Goal: Transaction & Acquisition: Book appointment/travel/reservation

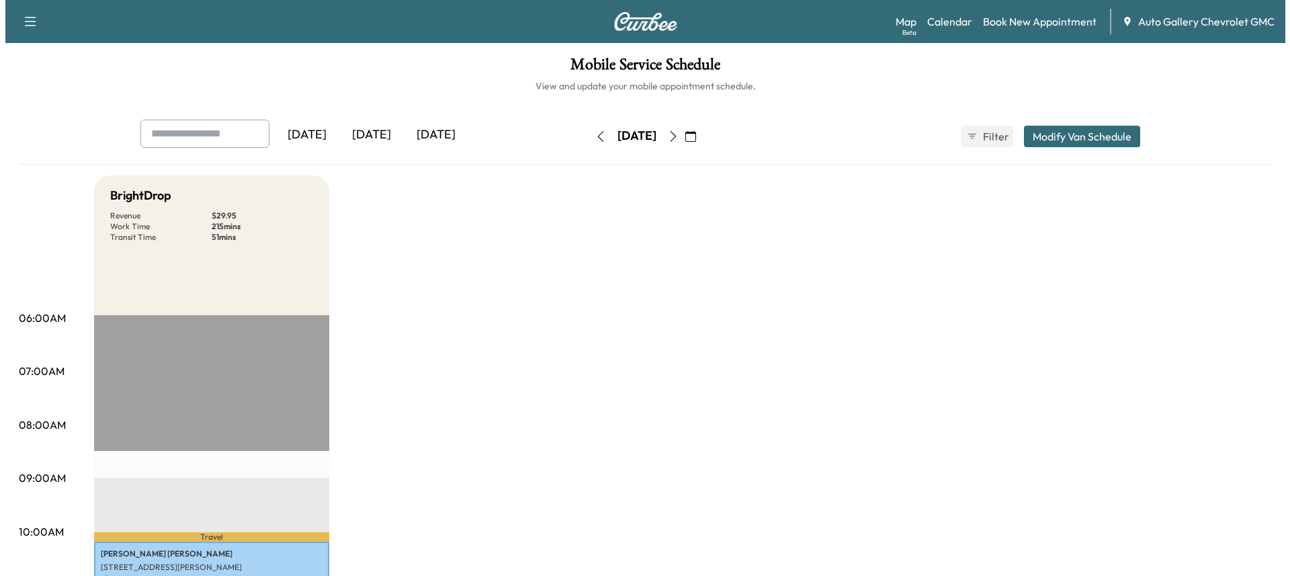
scroll to position [470, 0]
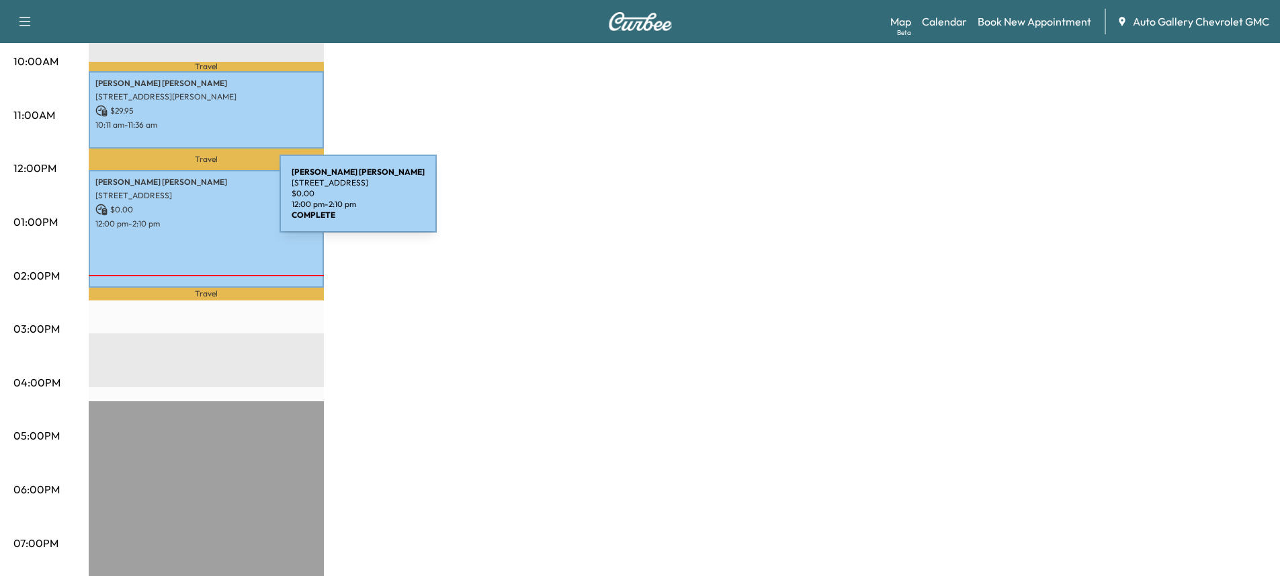
click at [179, 204] on p "$ 0.00" at bounding box center [206, 210] width 222 height 12
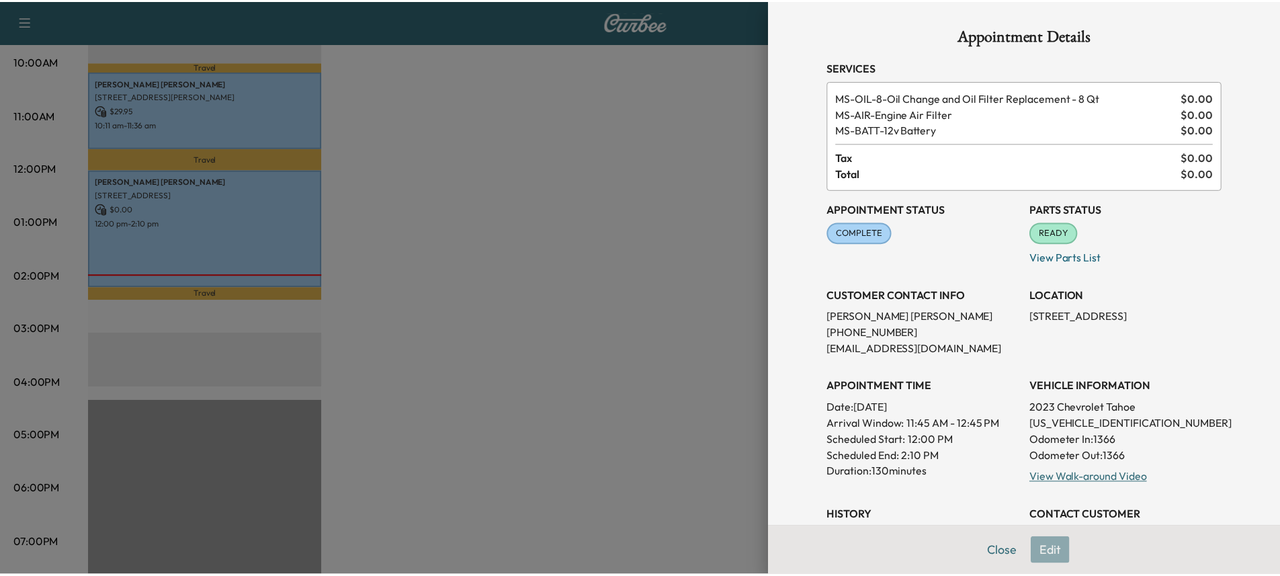
scroll to position [67, 0]
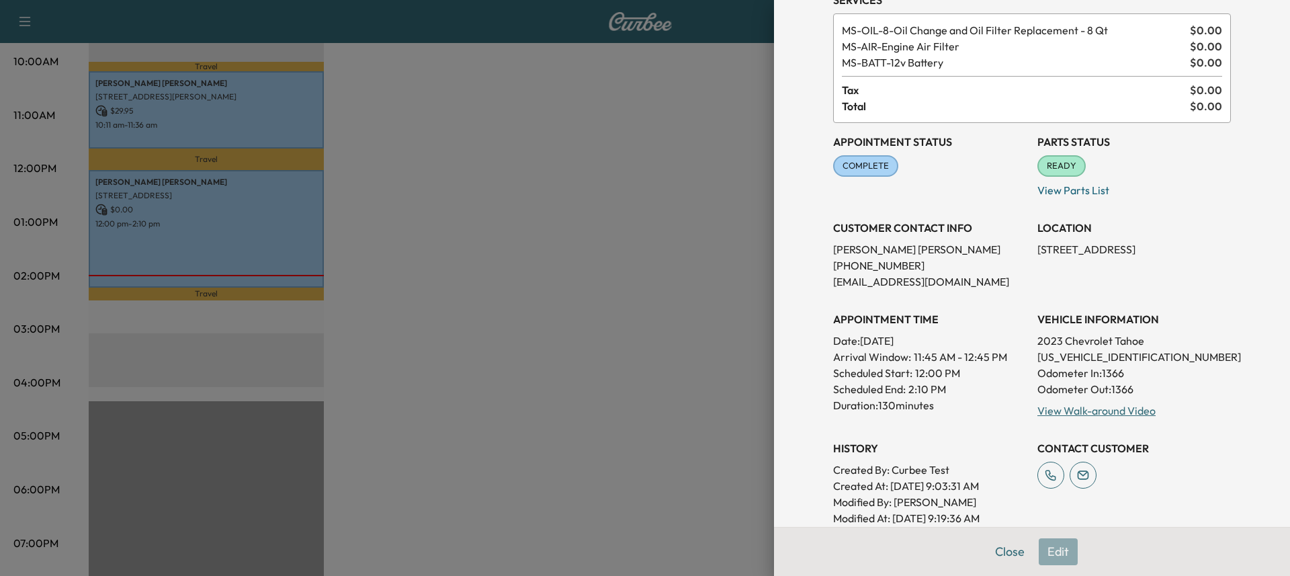
click at [1009, 554] on button "Close" at bounding box center [1010, 551] width 47 height 27
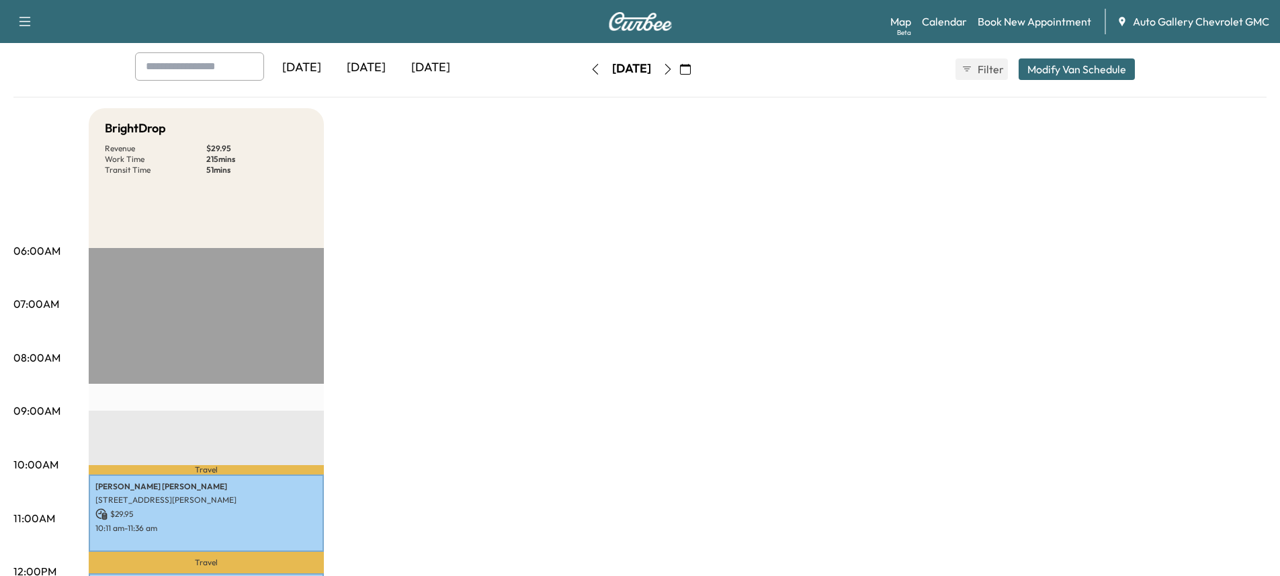
scroll to position [0, 0]
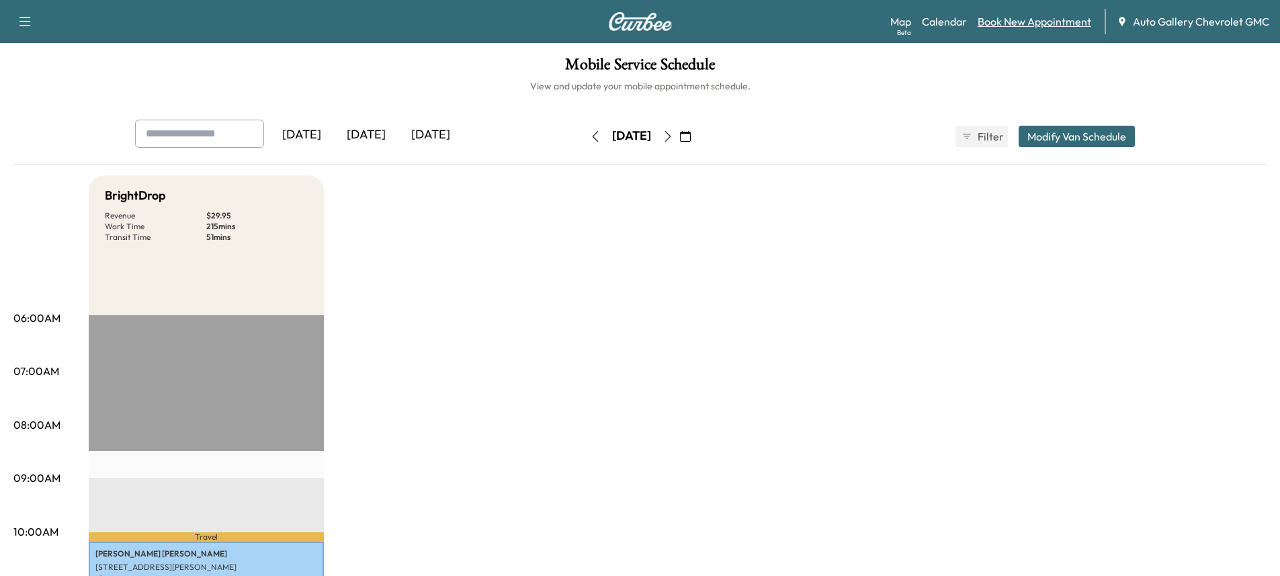
click at [1024, 22] on link "Book New Appointment" at bounding box center [1035, 21] width 114 height 16
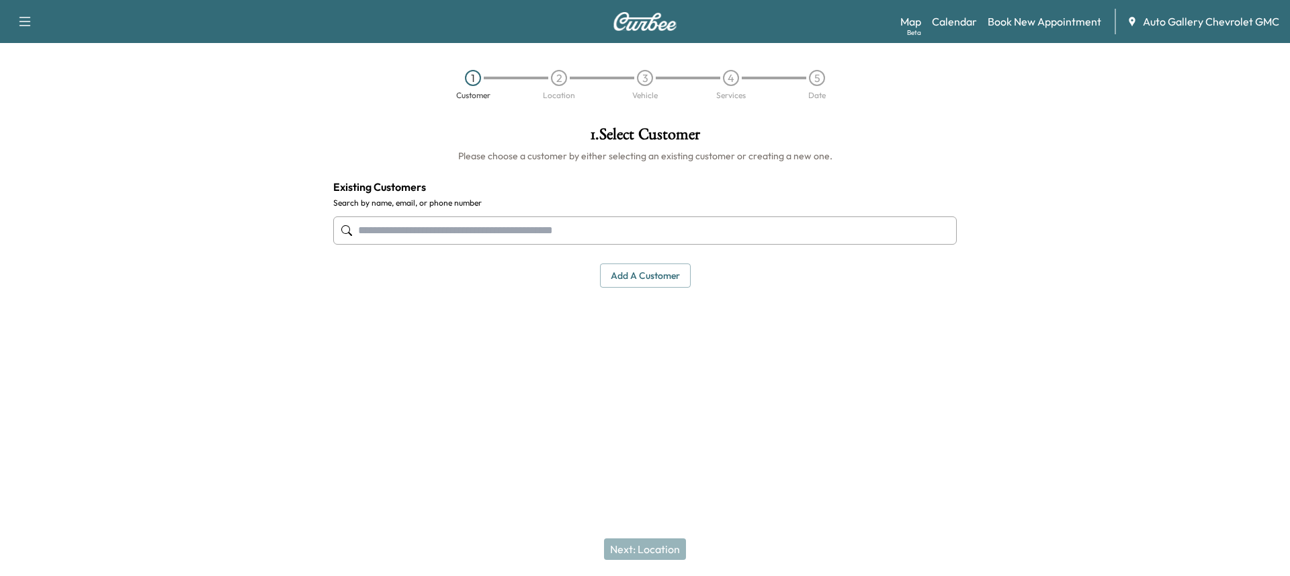
click at [632, 237] on input "text" at bounding box center [645, 230] width 624 height 28
type input "**********"
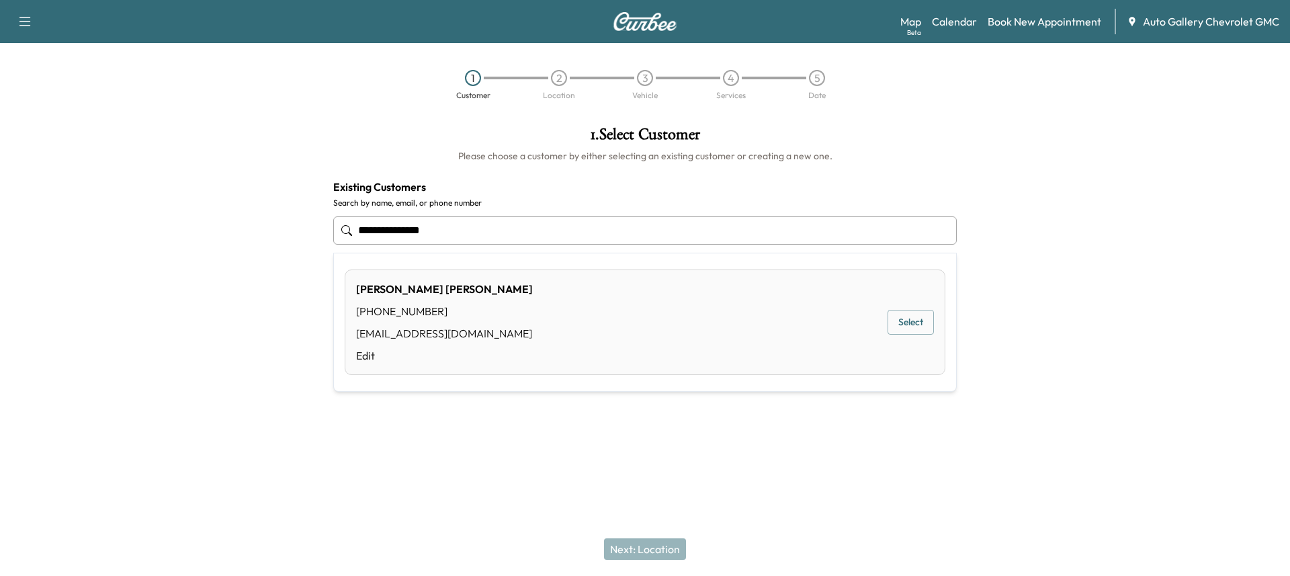
click at [583, 332] on div "[PERSON_NAME] [PHONE_NUMBER] [EMAIL_ADDRESS][DOMAIN_NAME] Edit Select" at bounding box center [645, 323] width 601 height 106
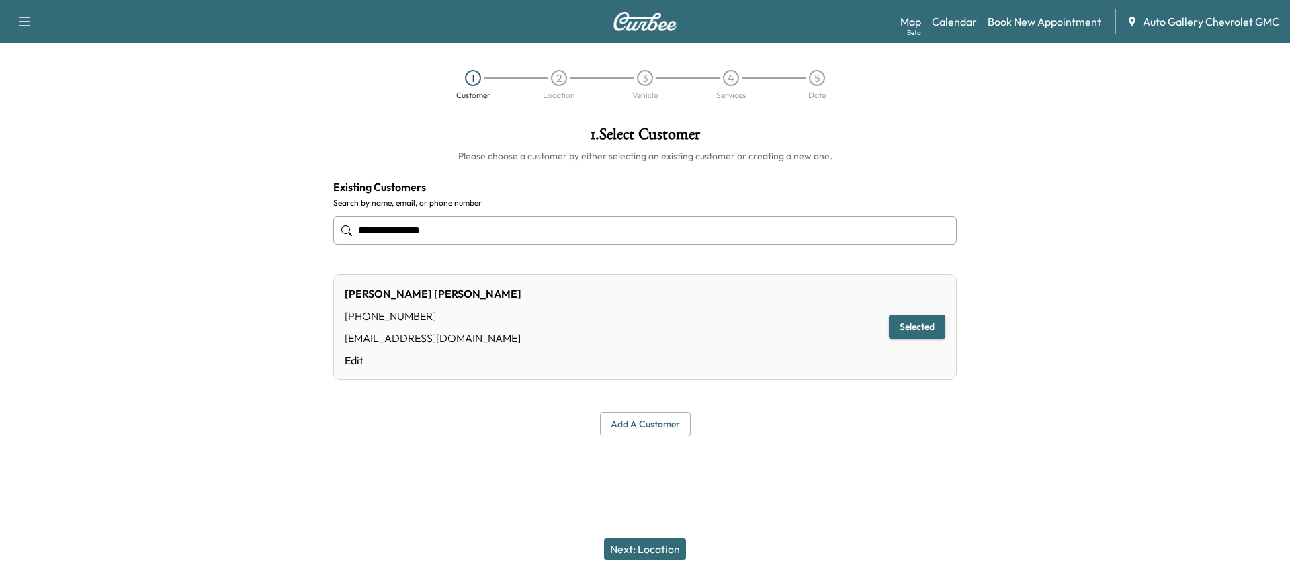
click at [651, 554] on button "Next: Location" at bounding box center [645, 549] width 82 height 22
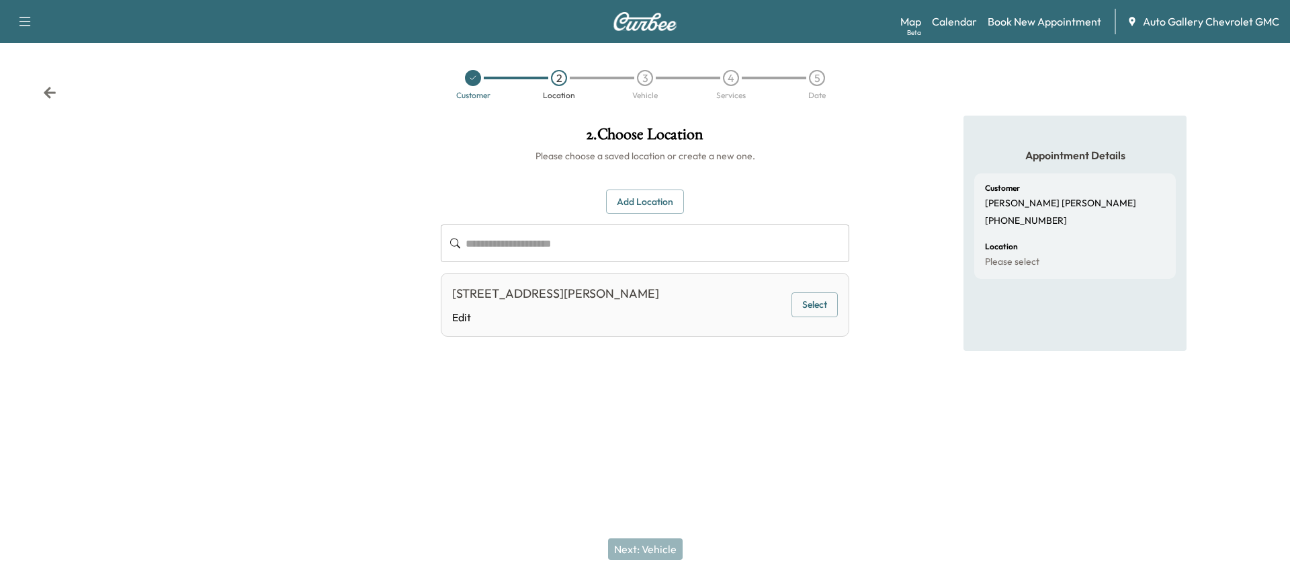
click at [823, 299] on button "Select" at bounding box center [815, 304] width 46 height 25
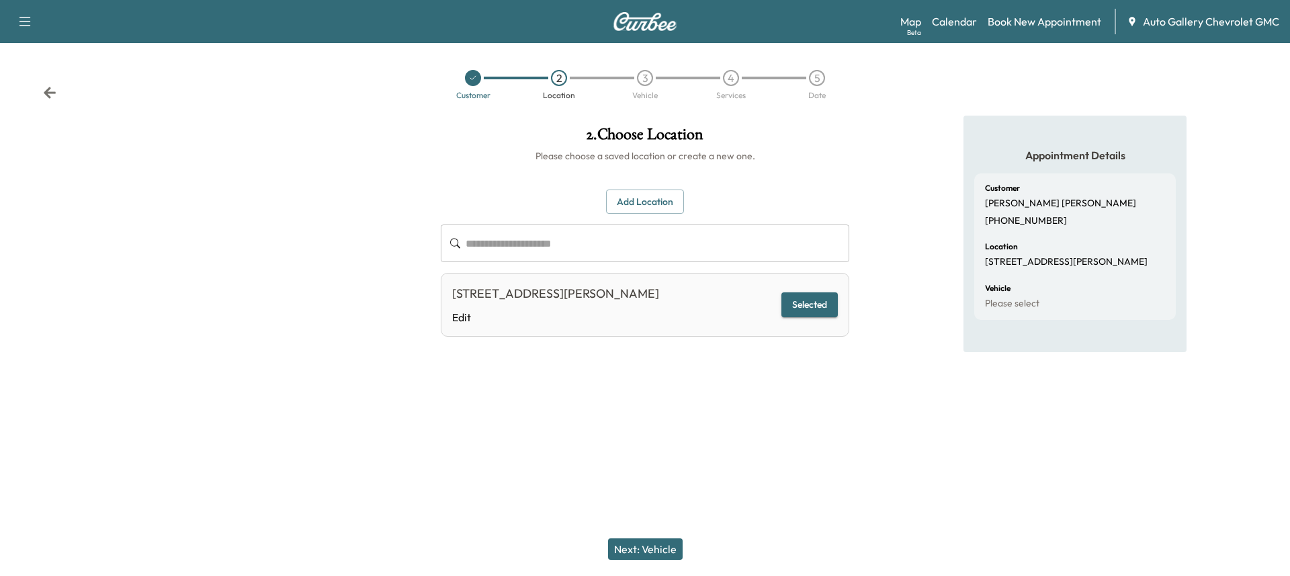
click at [663, 551] on button "Next: Vehicle" at bounding box center [645, 549] width 75 height 22
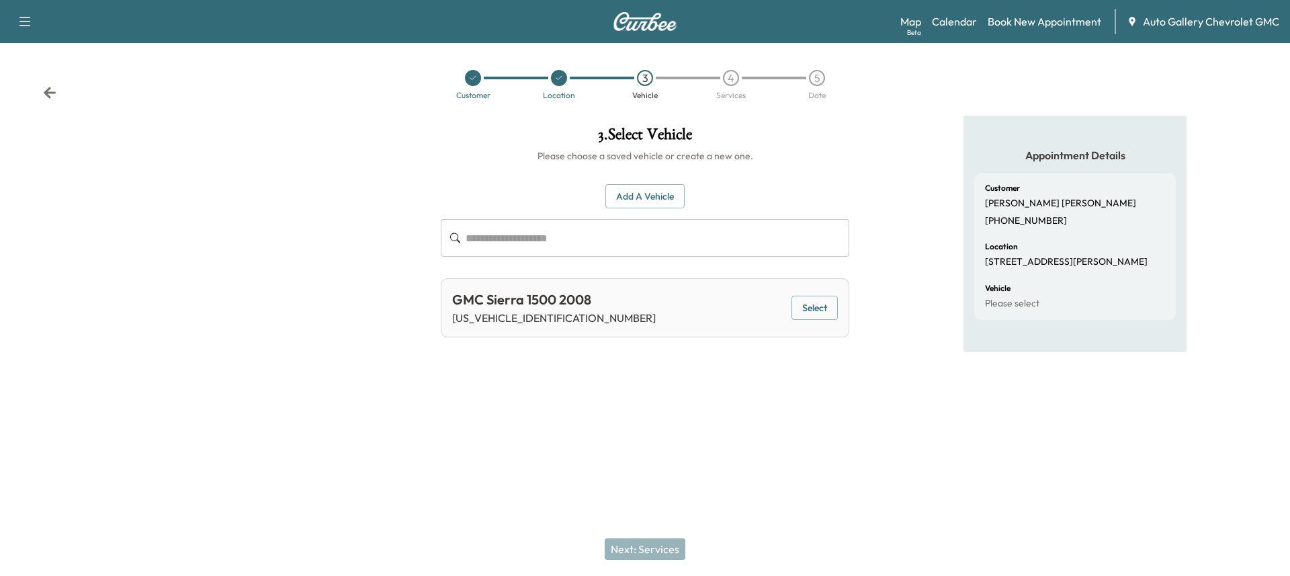
click at [561, 235] on input "text" at bounding box center [658, 238] width 384 height 38
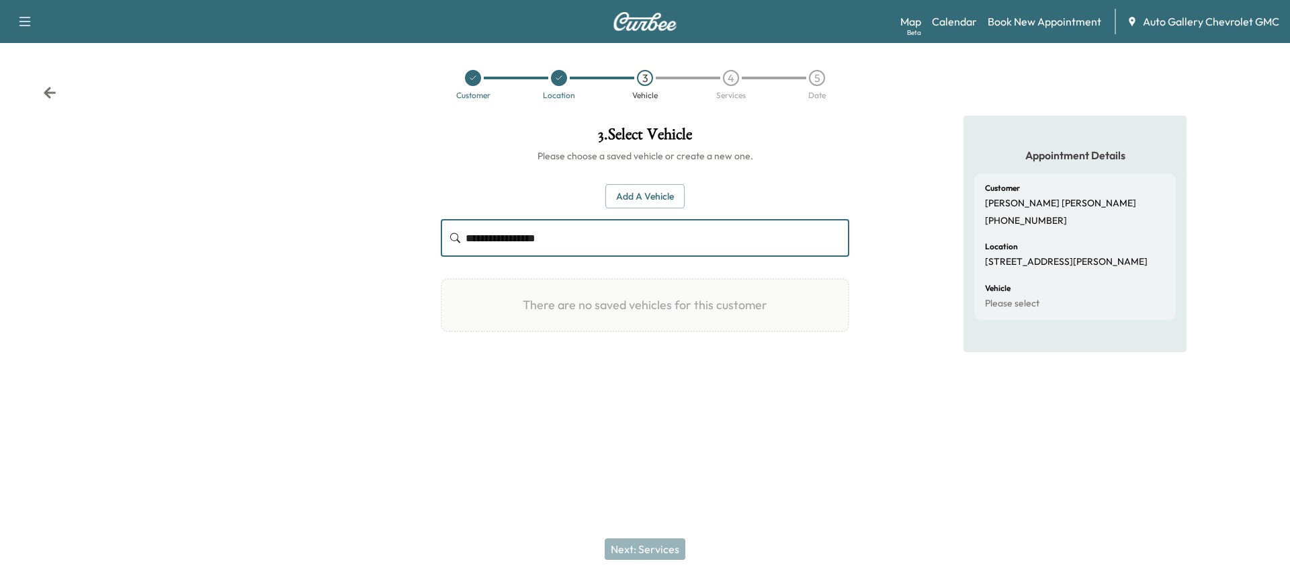
type input "**********"
click at [530, 241] on input "**********" at bounding box center [658, 238] width 384 height 38
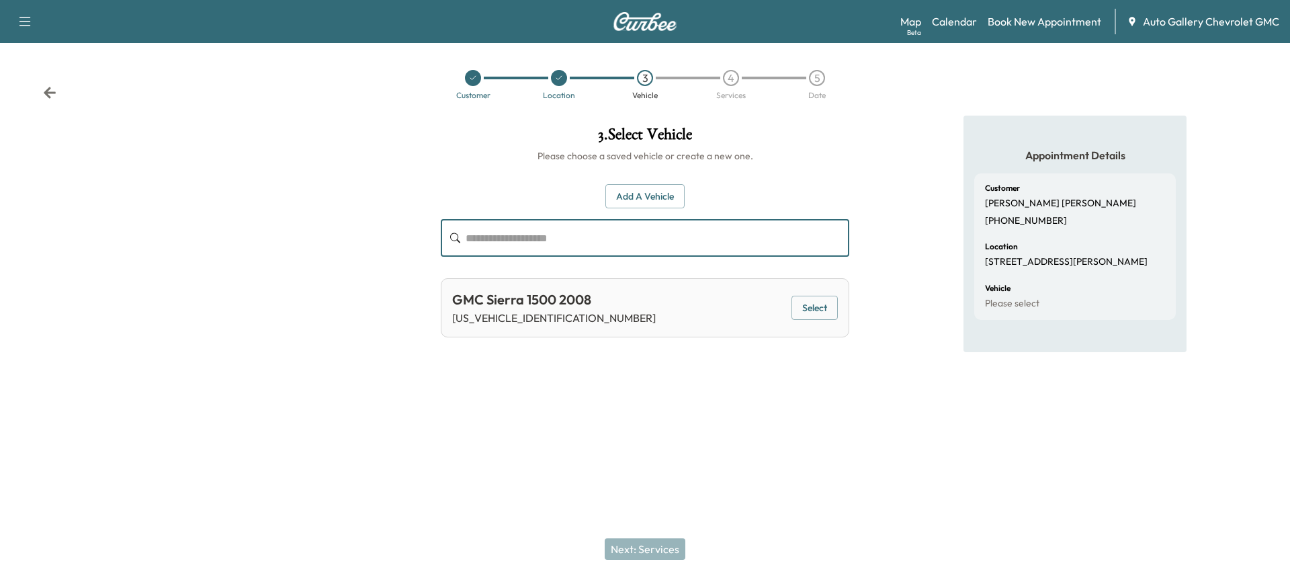
paste input "**********"
type input "**********"
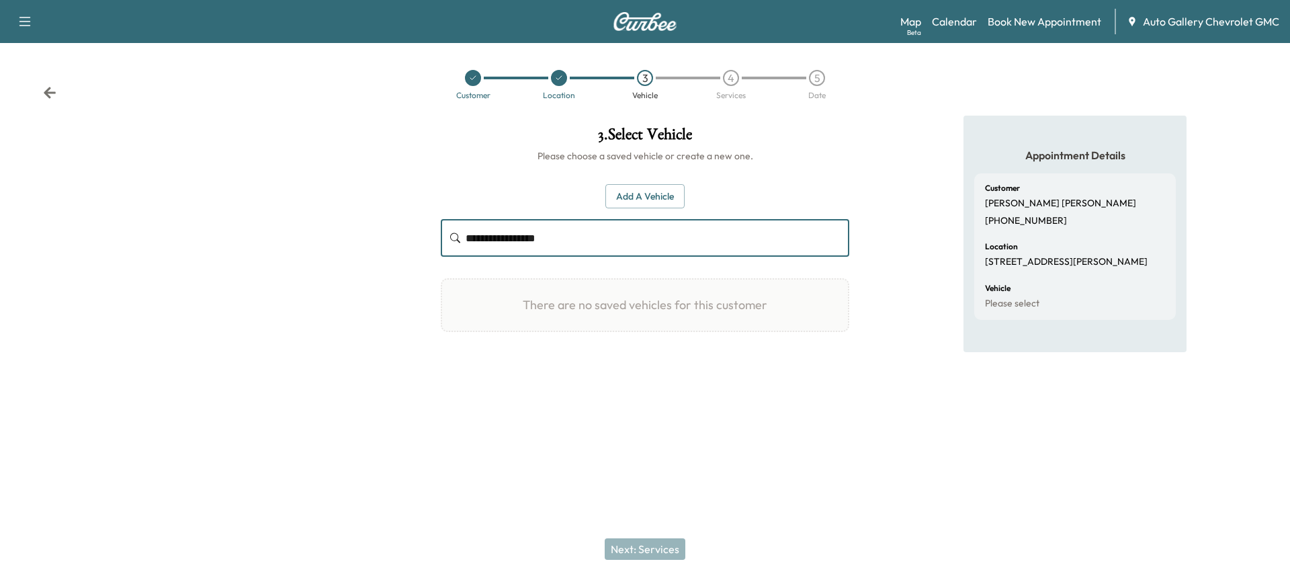
click at [666, 201] on button "Add a Vehicle" at bounding box center [645, 196] width 79 height 25
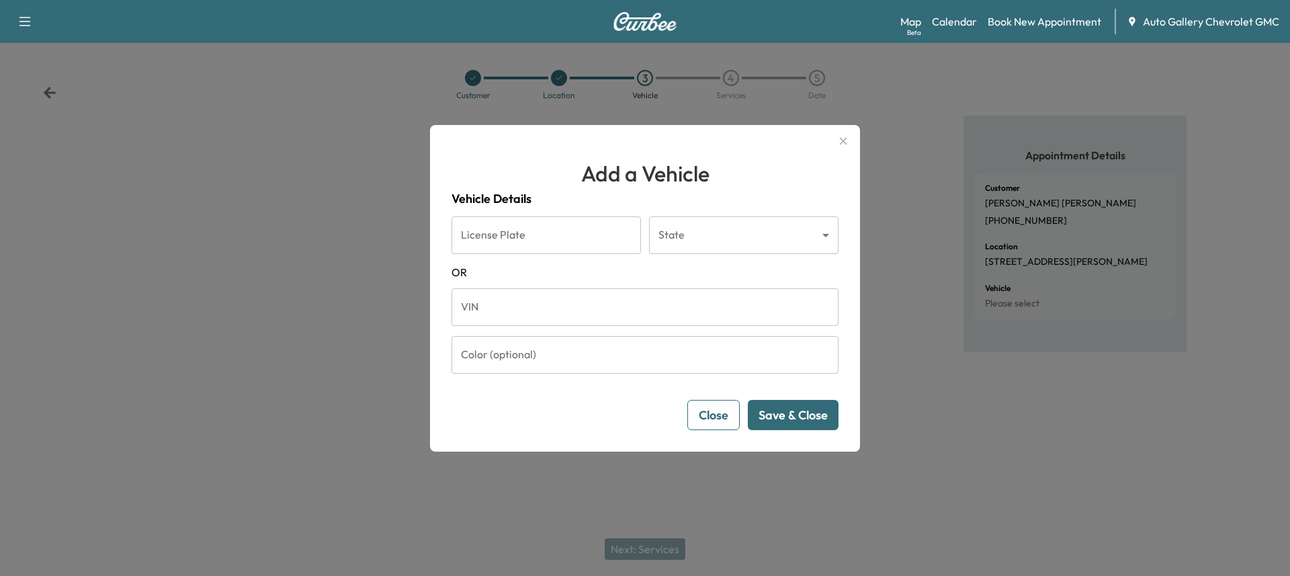
click at [536, 315] on input "VIN" at bounding box center [645, 307] width 387 height 38
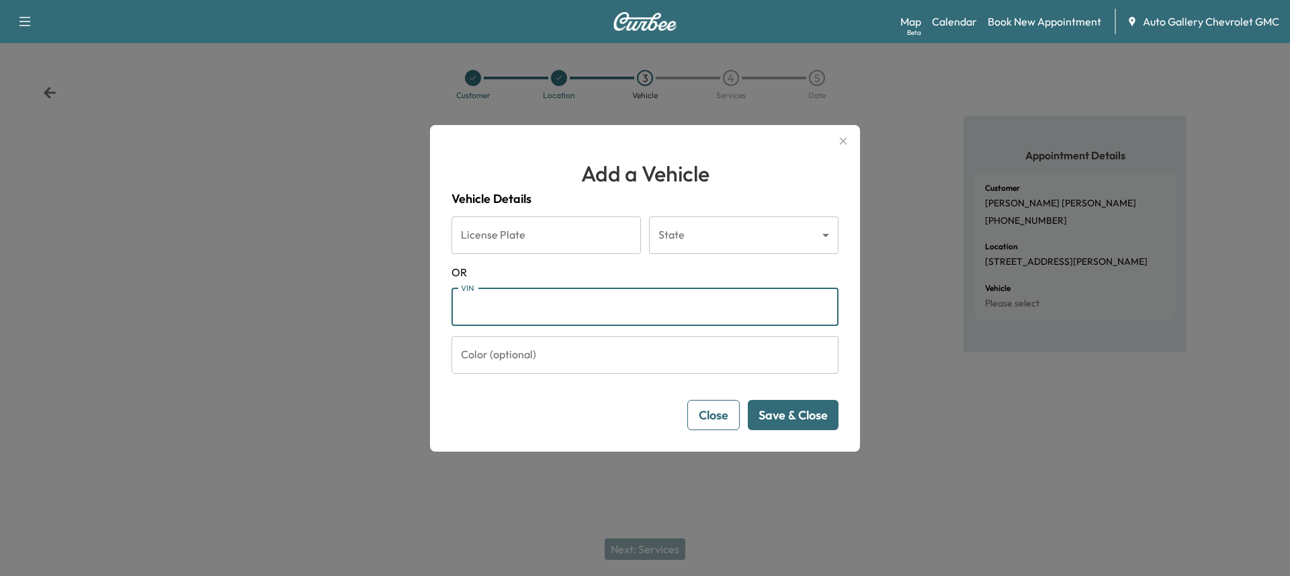
paste input "**********"
type input "**********"
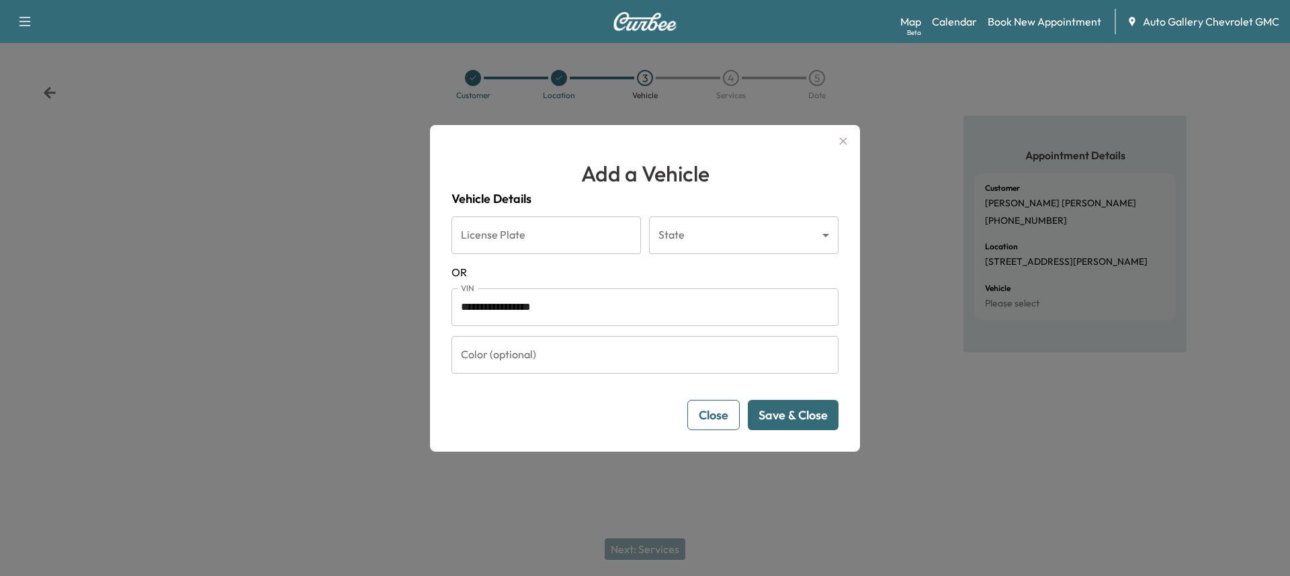
click at [782, 410] on button "Save & Close" at bounding box center [793, 415] width 91 height 30
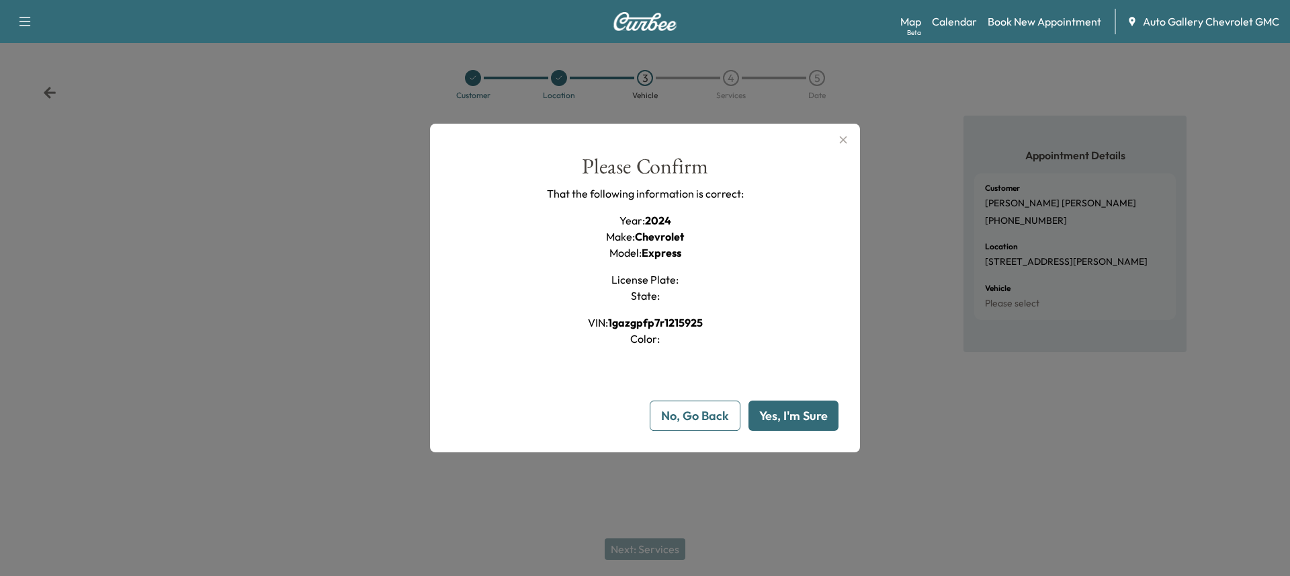
click at [814, 411] on button "Yes, I'm Sure" at bounding box center [794, 416] width 90 height 30
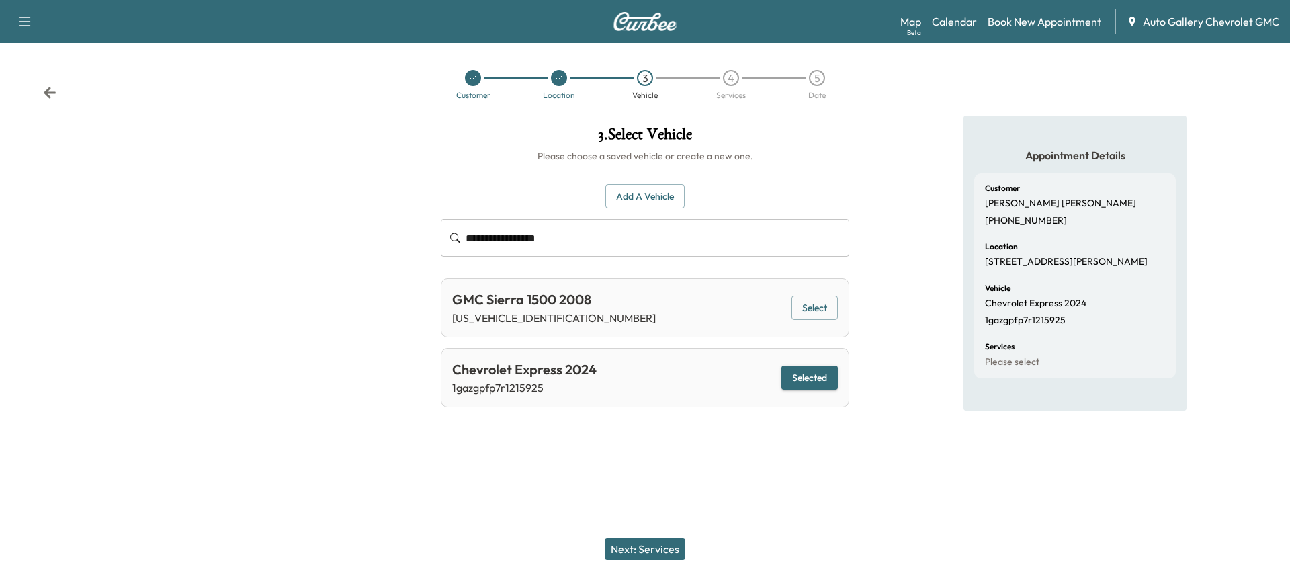
click at [648, 548] on button "Next: Services" at bounding box center [645, 549] width 81 height 22
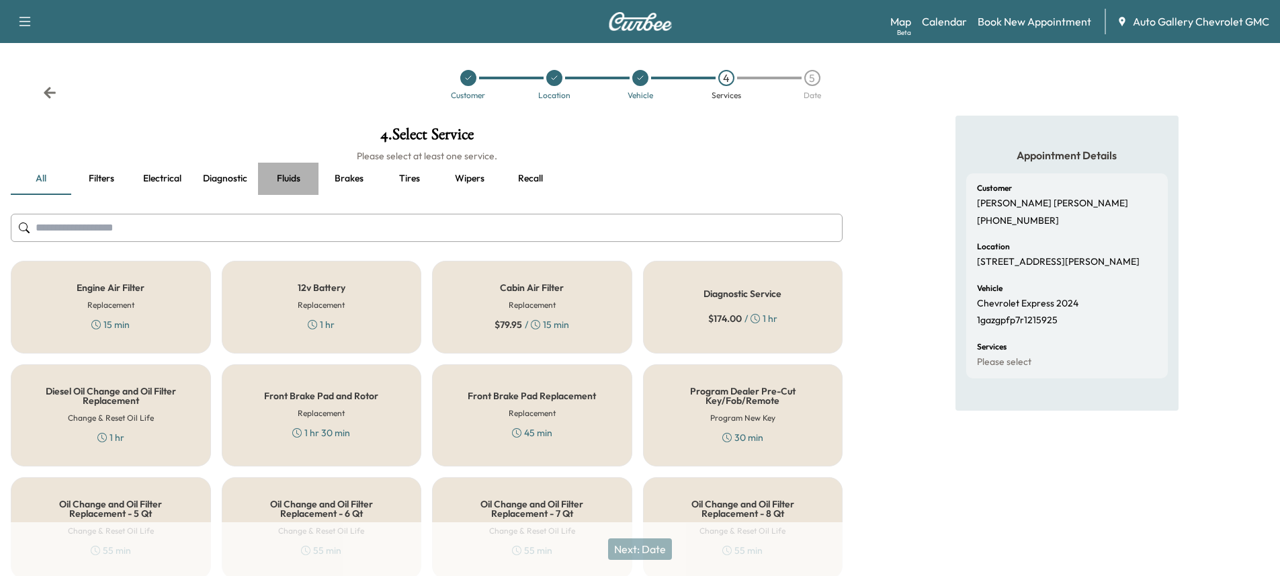
click at [290, 173] on button "Fluids" at bounding box center [288, 179] width 60 height 32
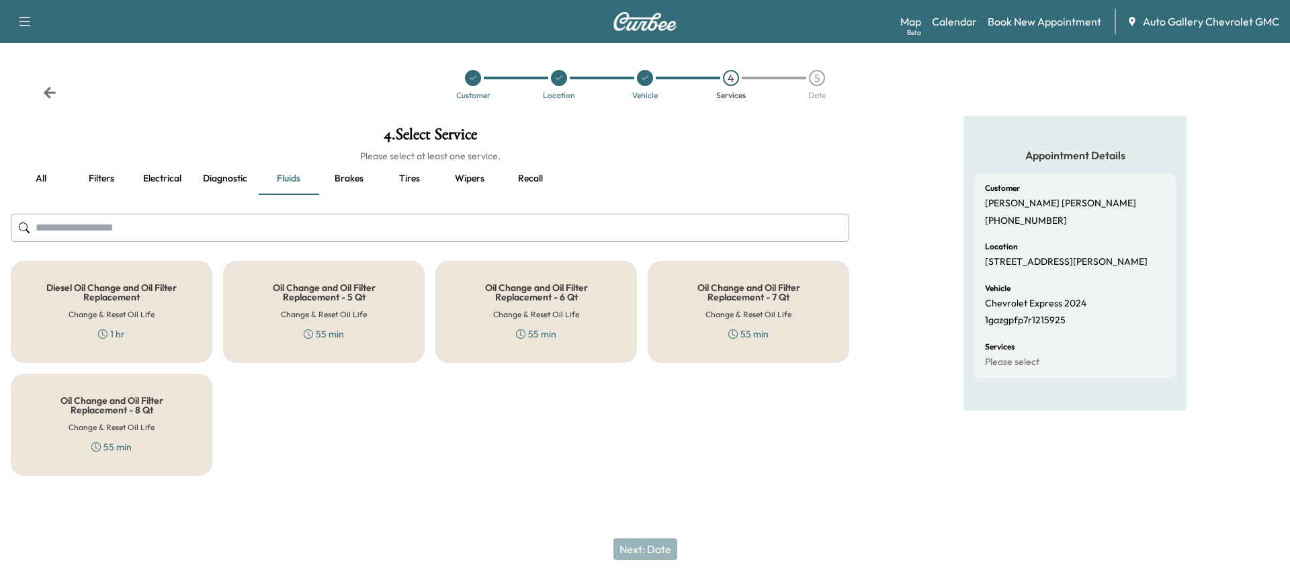
click at [155, 425] on div "Oil Change and Oil Filter Replacement - 8 Qt Change & Reset Oil Life 55 min" at bounding box center [112, 425] width 202 height 102
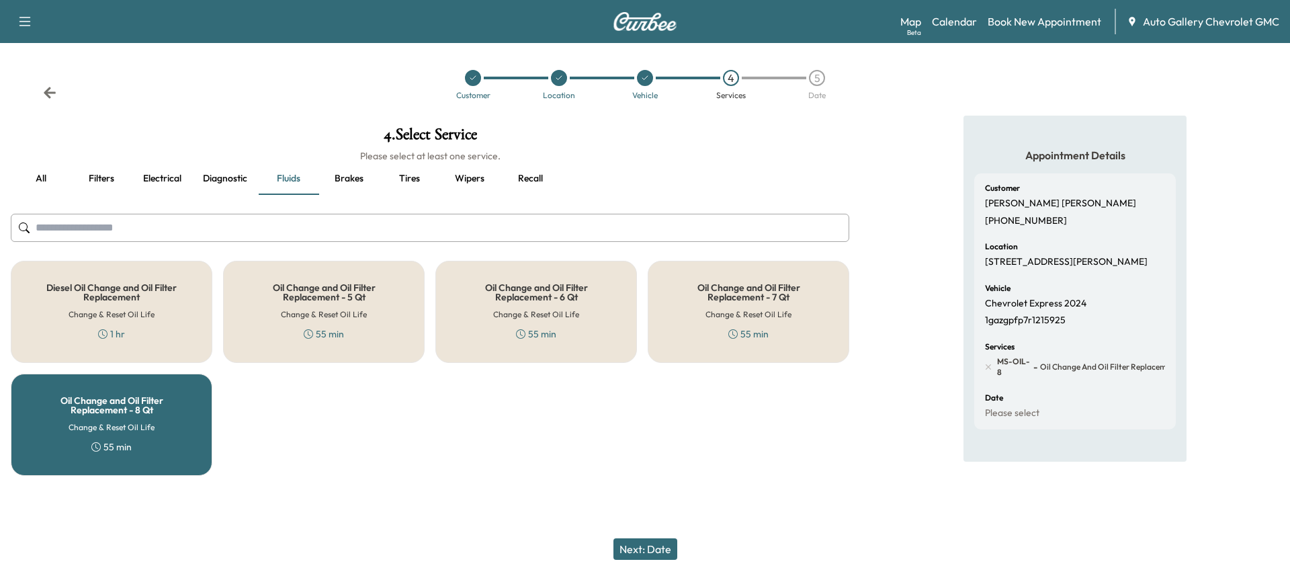
click at [654, 550] on button "Next: Date" at bounding box center [646, 549] width 64 height 22
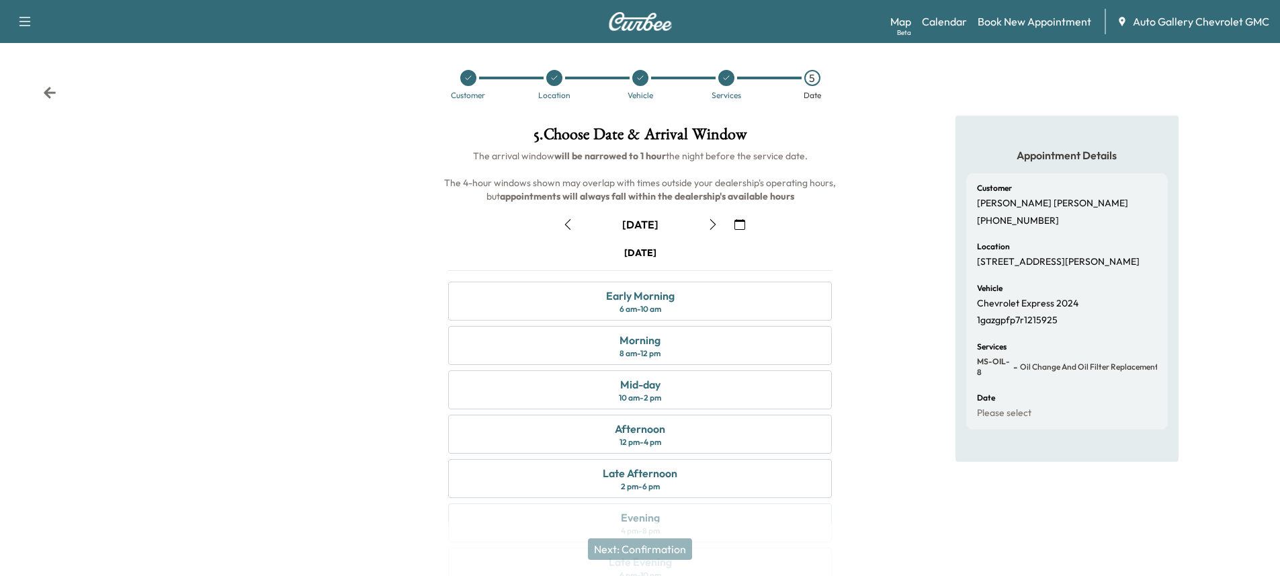
click at [725, 77] on icon at bounding box center [726, 78] width 8 height 8
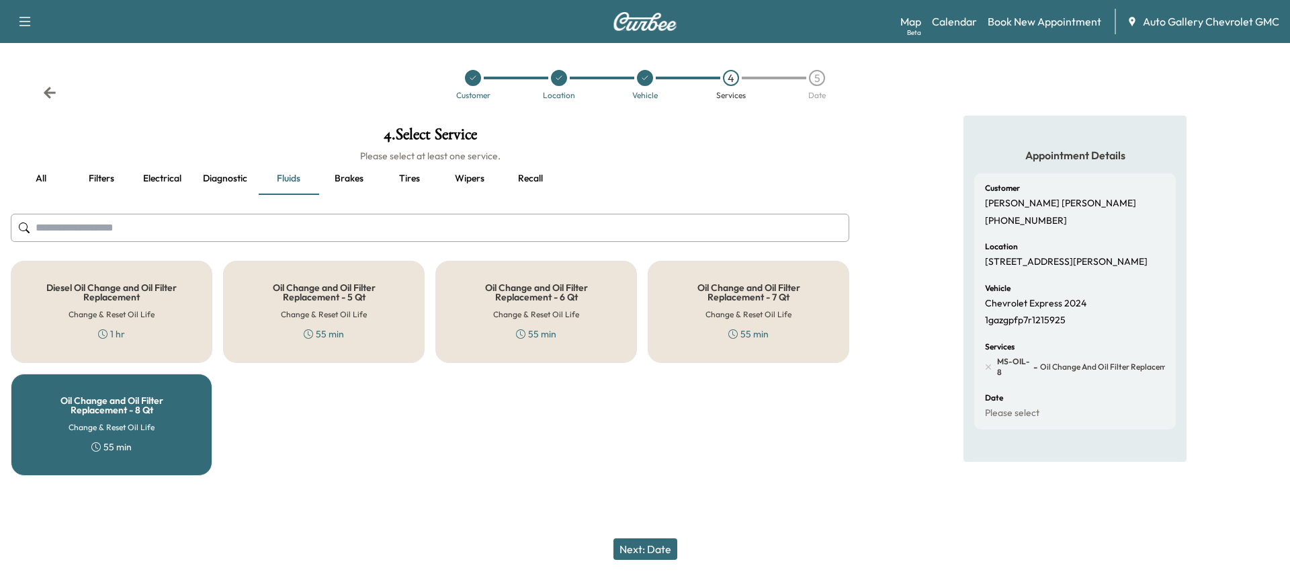
click at [572, 296] on h5 "Oil Change and Oil Filter Replacement - 6 Qt" at bounding box center [536, 292] width 157 height 19
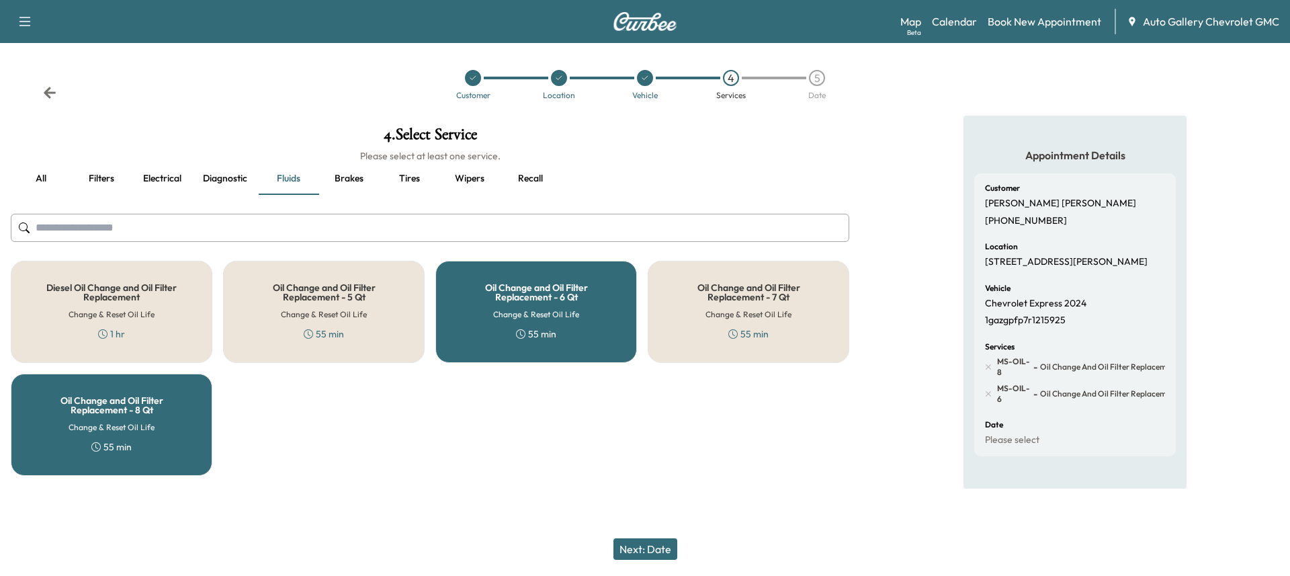
click at [141, 453] on div "Oil Change and Oil Filter Replacement - 8 Qt Change & Reset Oil Life 55 min" at bounding box center [112, 425] width 202 height 102
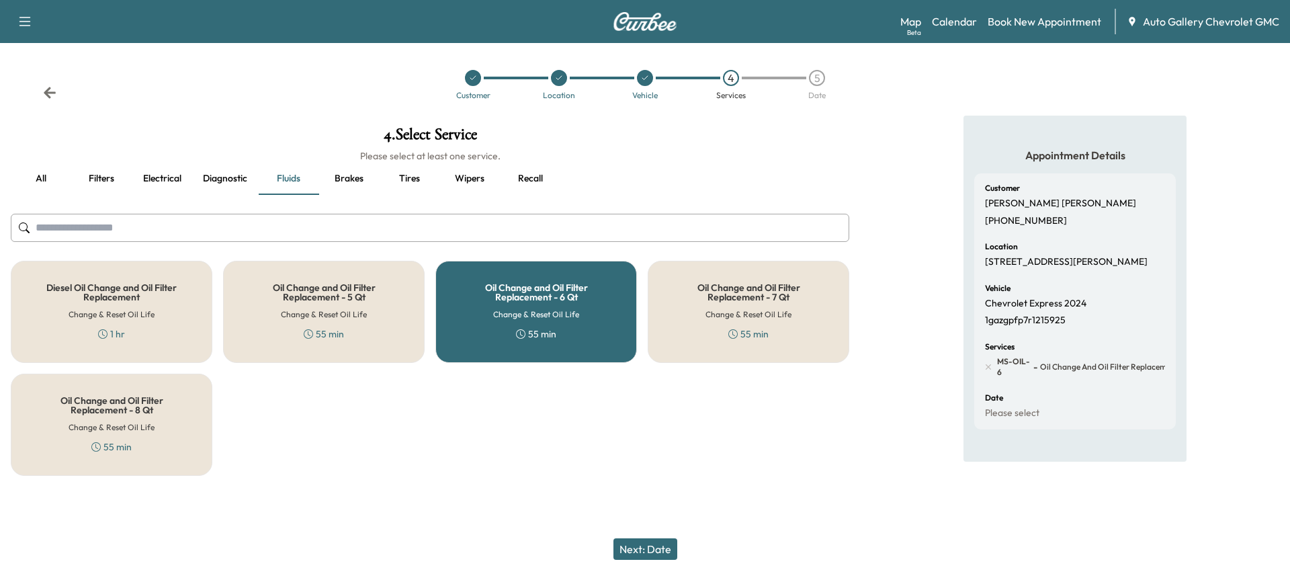
click at [634, 543] on button "Next: Date" at bounding box center [646, 549] width 64 height 22
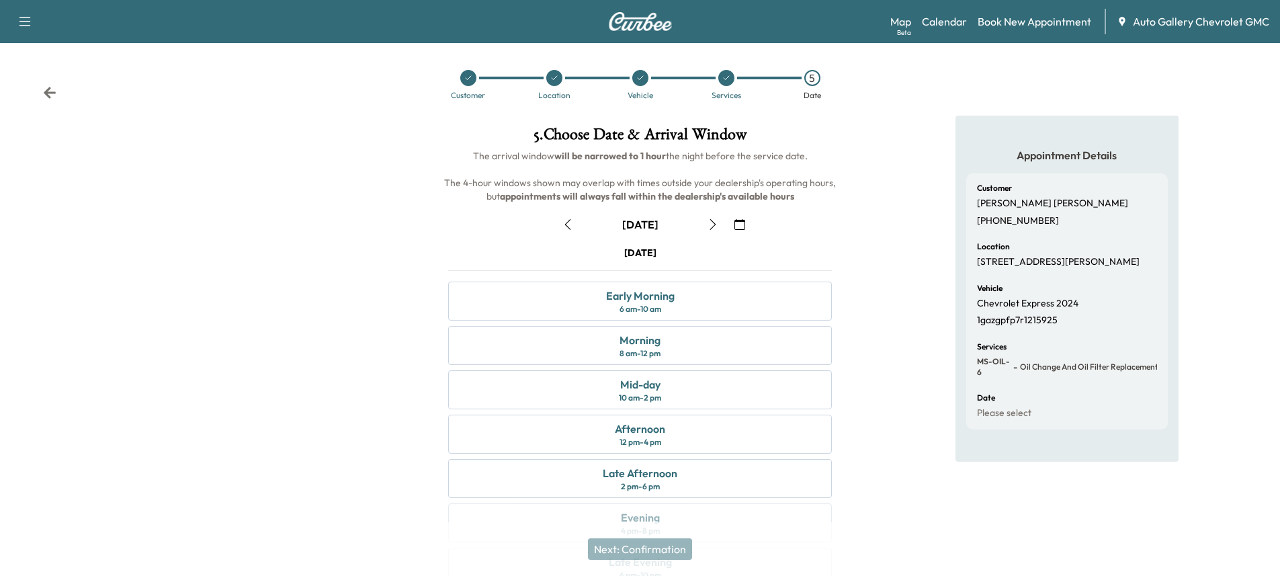
click at [566, 226] on icon "button" at bounding box center [568, 224] width 11 height 11
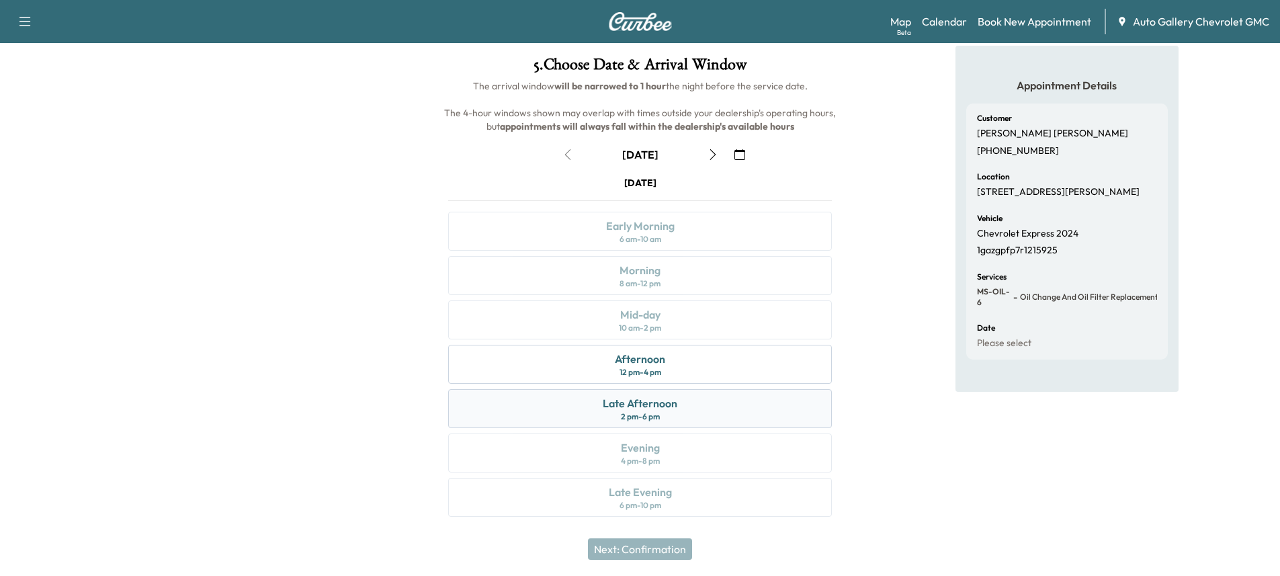
click at [675, 413] on div "Late Afternoon 2 pm - 6 pm" at bounding box center [640, 408] width 384 height 39
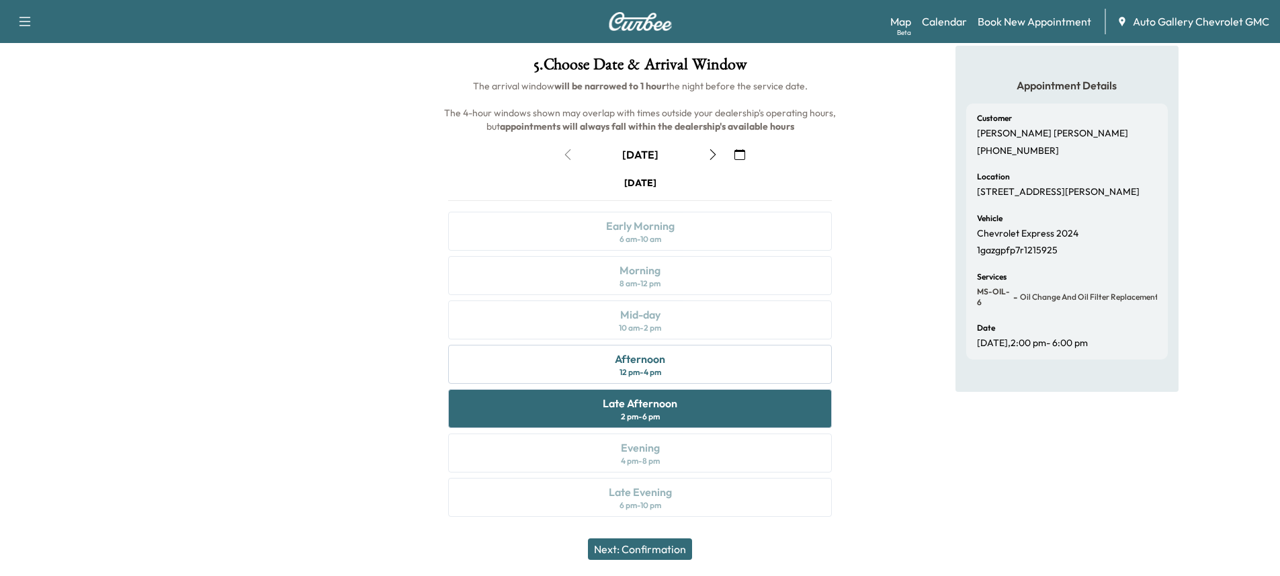
click at [657, 556] on button "Next: Confirmation" at bounding box center [640, 549] width 104 height 22
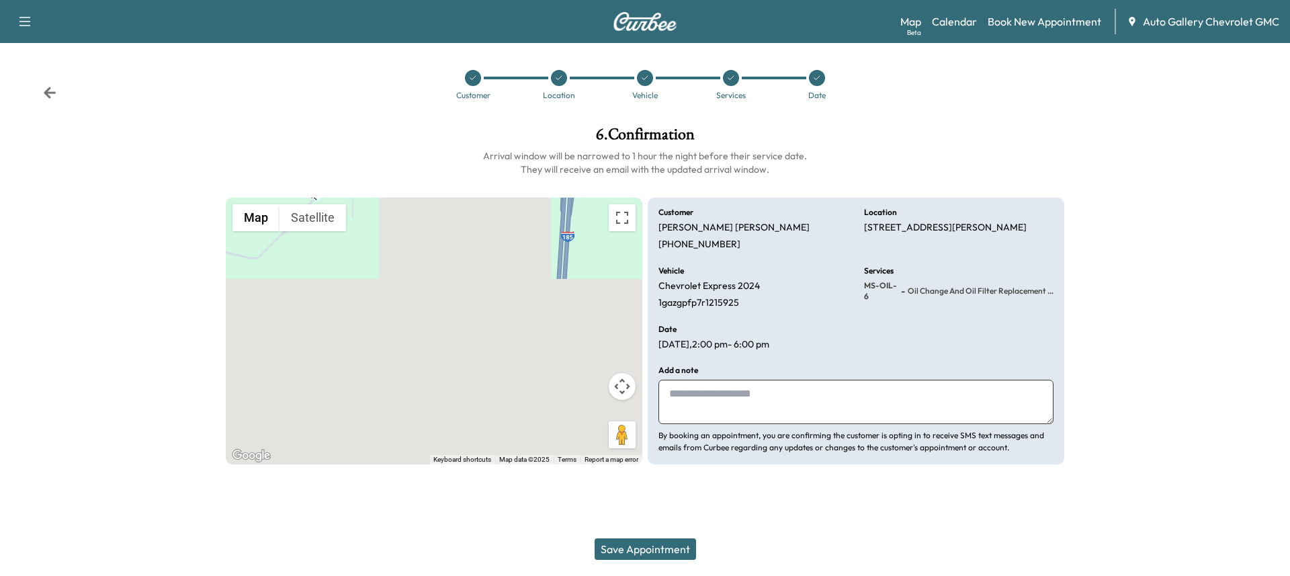
click at [648, 548] on button "Save Appointment" at bounding box center [645, 549] width 101 height 22
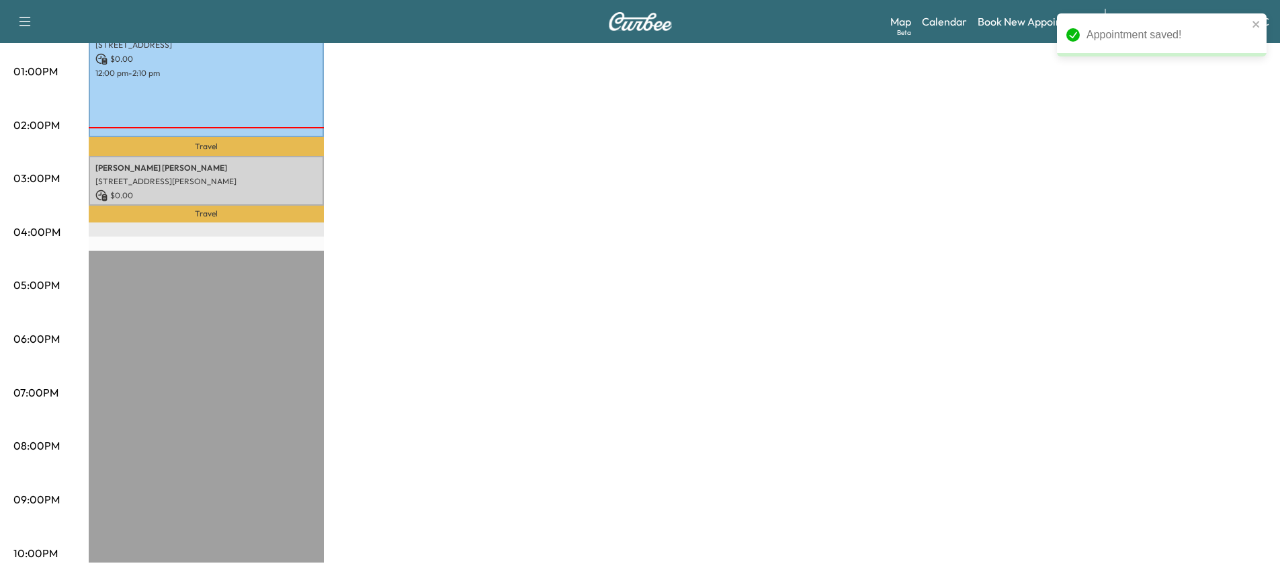
scroll to position [554, 0]
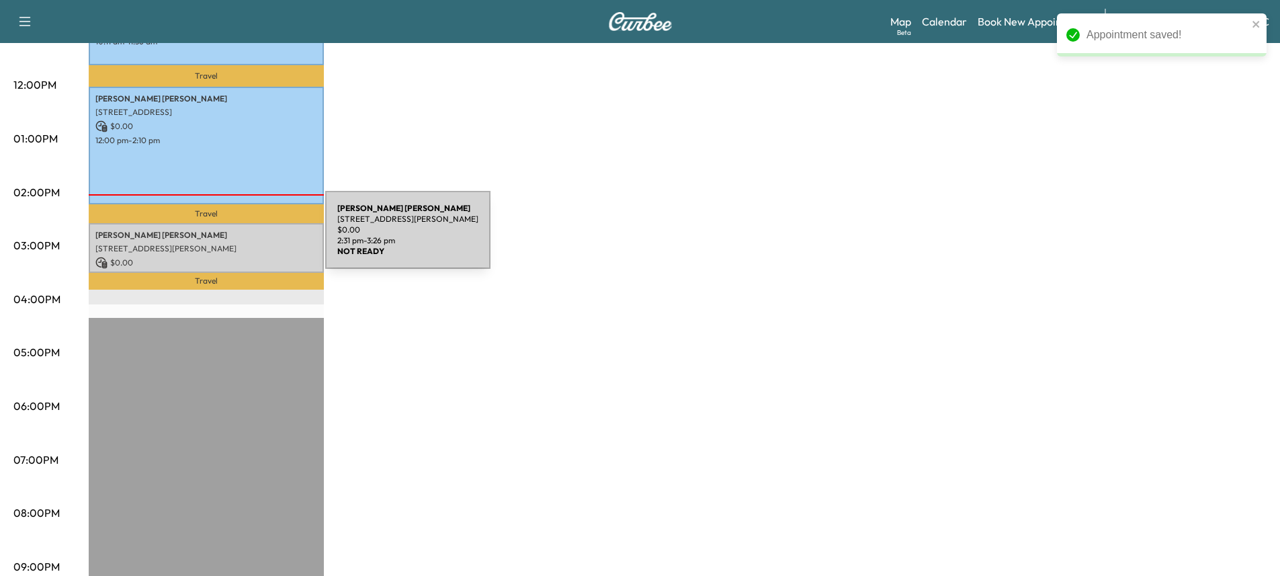
click at [224, 243] on p "[STREET_ADDRESS][PERSON_NAME]" at bounding box center [206, 248] width 222 height 11
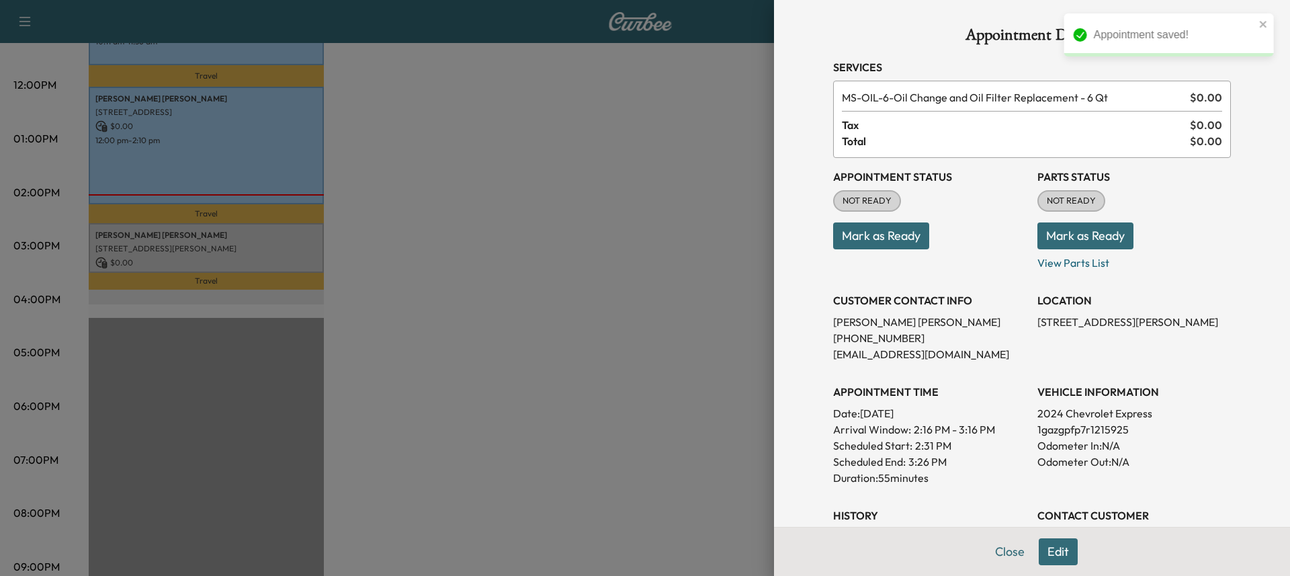
click at [852, 232] on button "Mark as Ready" at bounding box center [881, 235] width 96 height 27
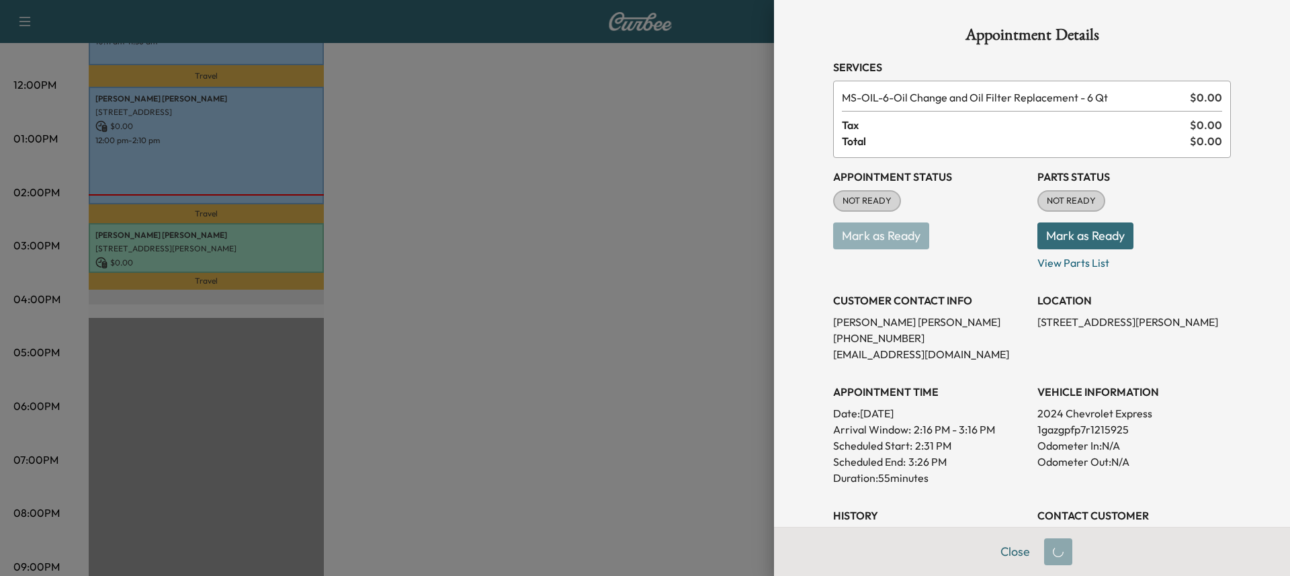
click at [1099, 237] on button "Mark as Ready" at bounding box center [1086, 235] width 96 height 27
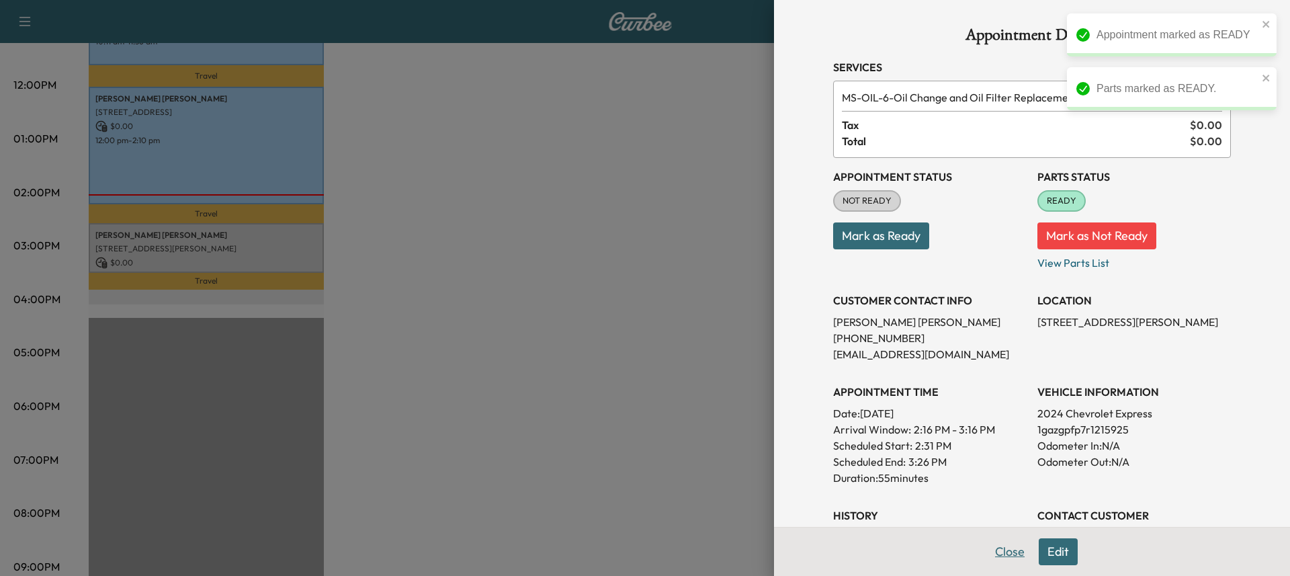
click at [995, 553] on button "Close" at bounding box center [1010, 551] width 47 height 27
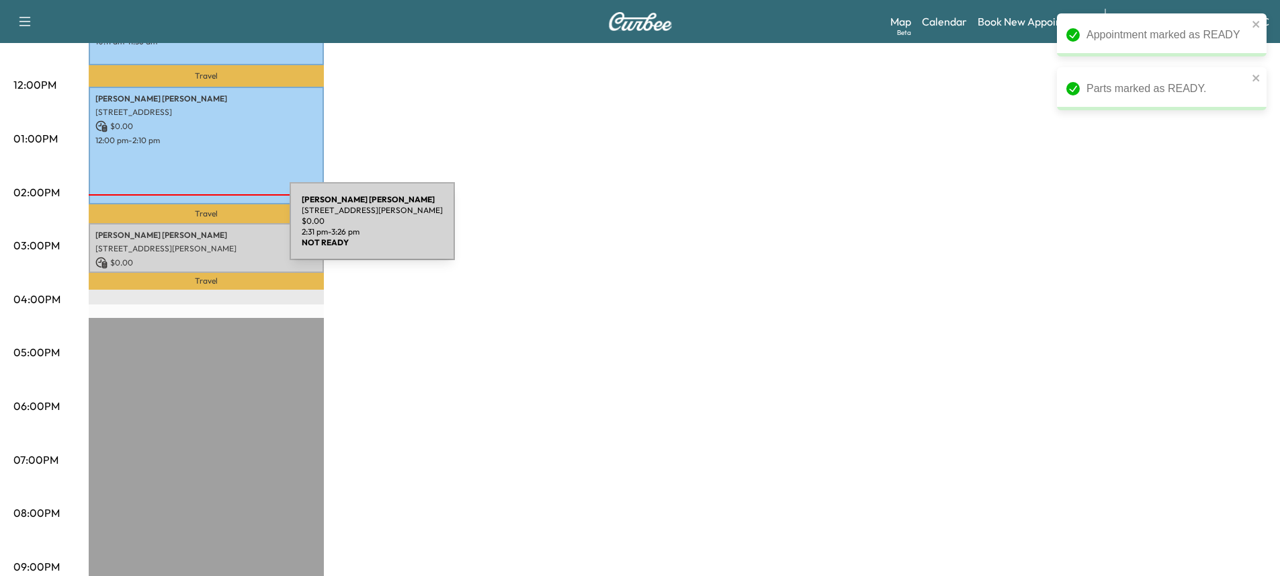
click at [189, 230] on p "[PERSON_NAME]" at bounding box center [206, 235] width 222 height 11
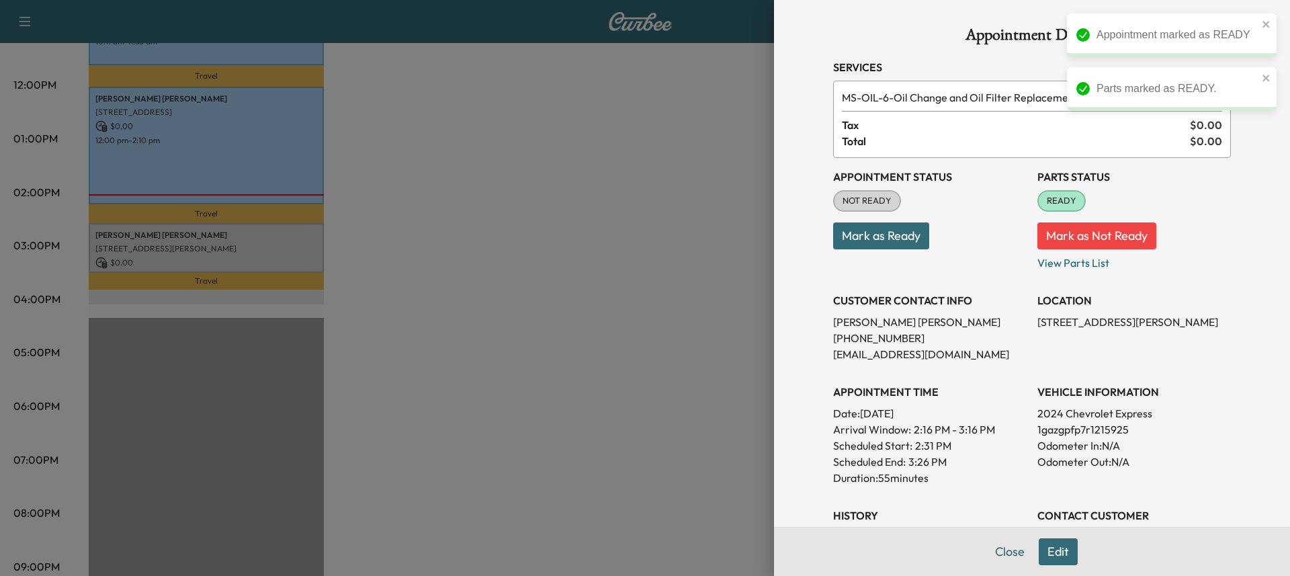
click at [1010, 558] on button "Close" at bounding box center [1010, 551] width 47 height 27
